Goal: Check status: Check status

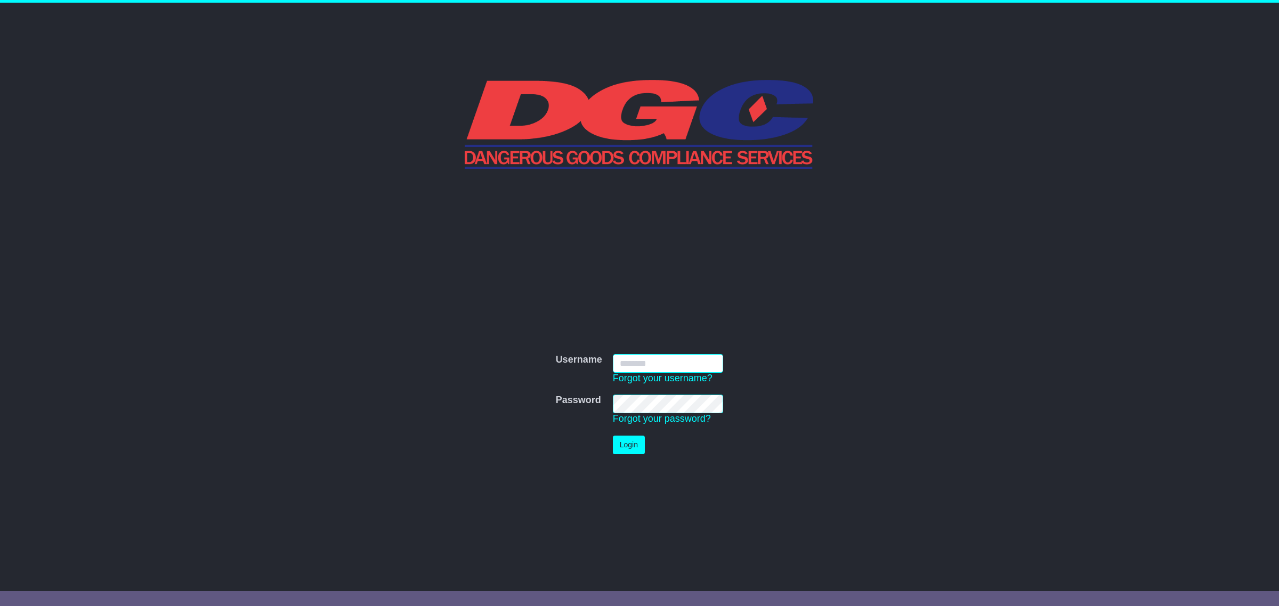
type input "**********"
click at [625, 452] on button "Login" at bounding box center [629, 445] width 32 height 19
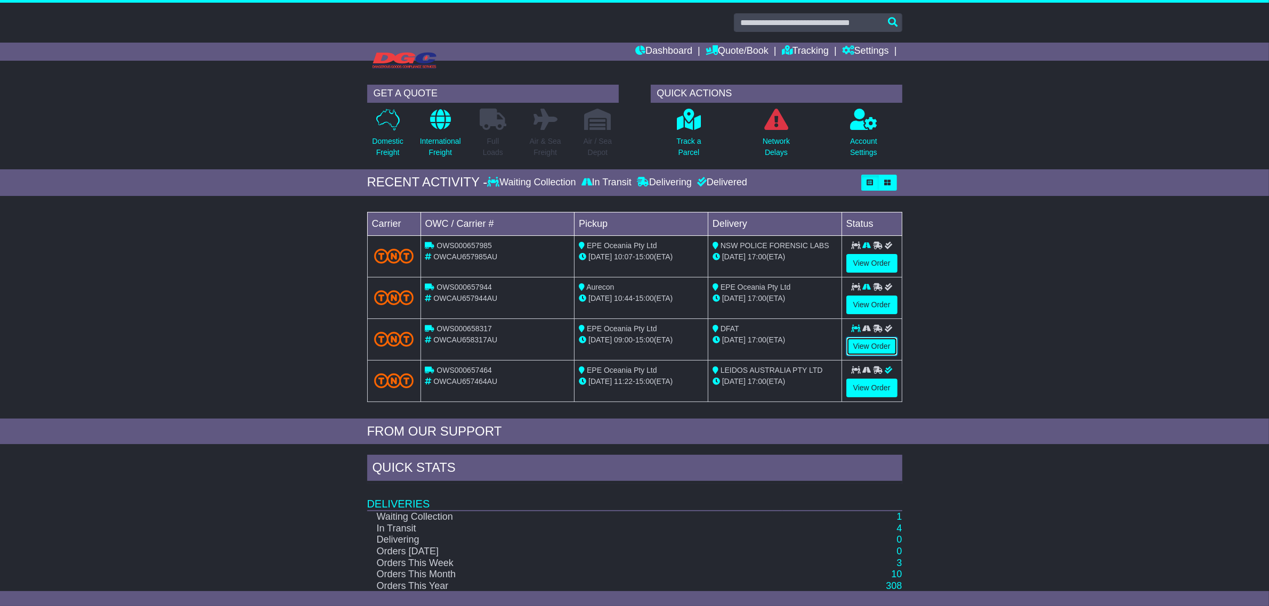
click at [870, 347] on link "View Order" at bounding box center [871, 346] width 51 height 19
